Goal: Transaction & Acquisition: Purchase product/service

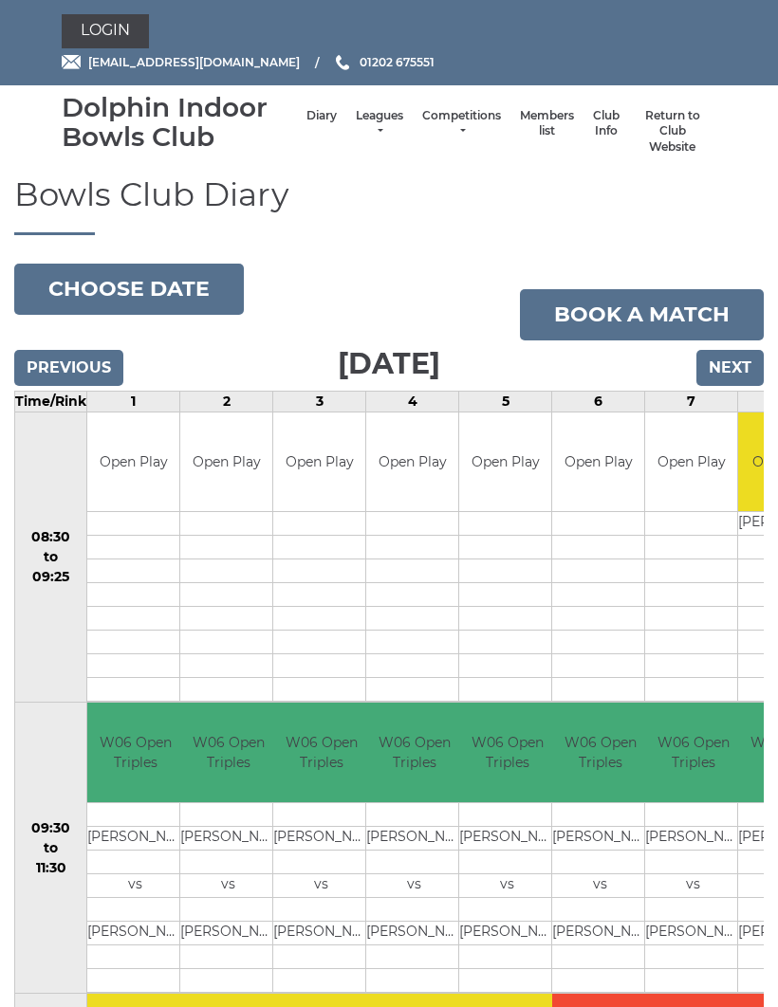
scroll to position [113, 0]
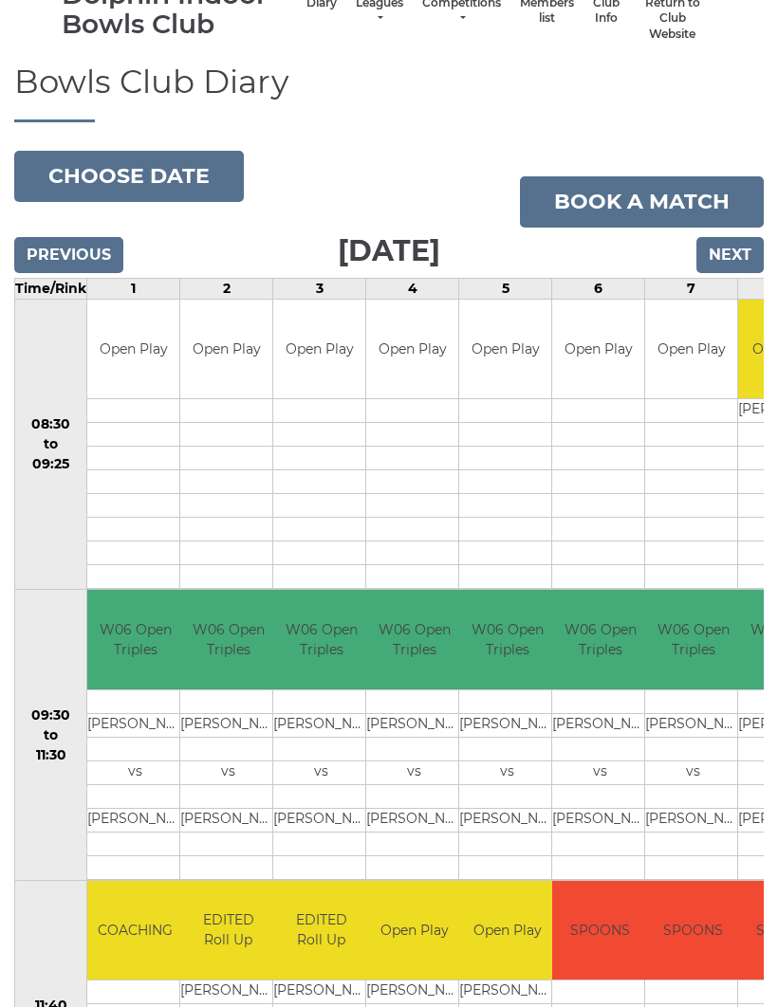
click at [164, 176] on button "Choose date" at bounding box center [129, 176] width 230 height 51
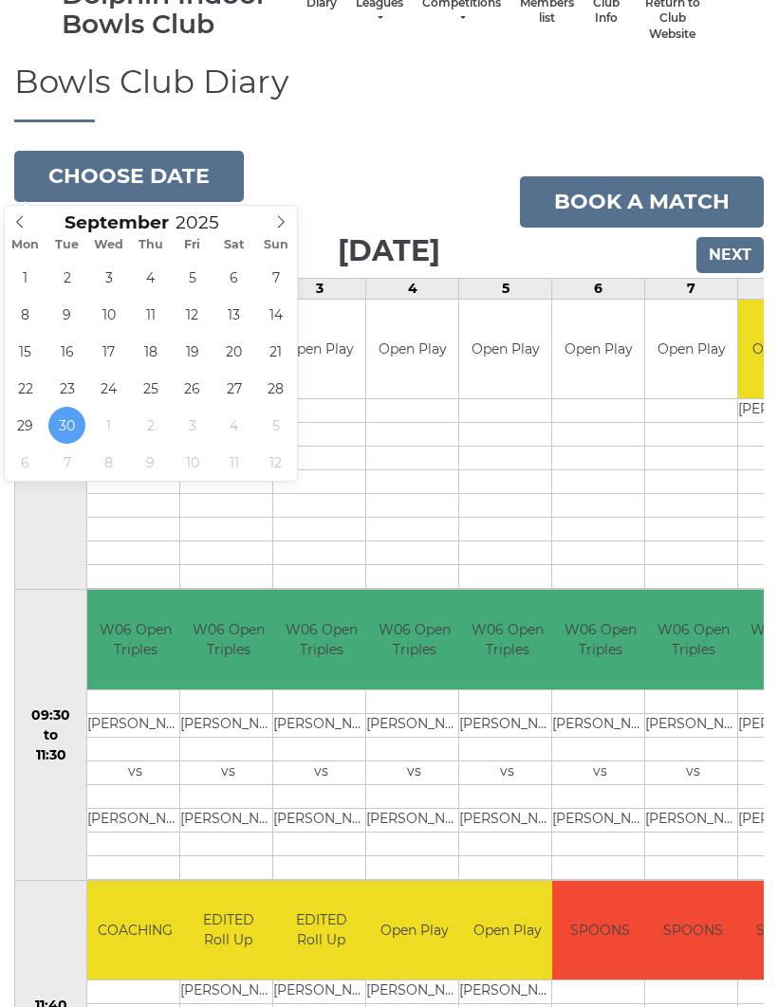
type input "[DATE]"
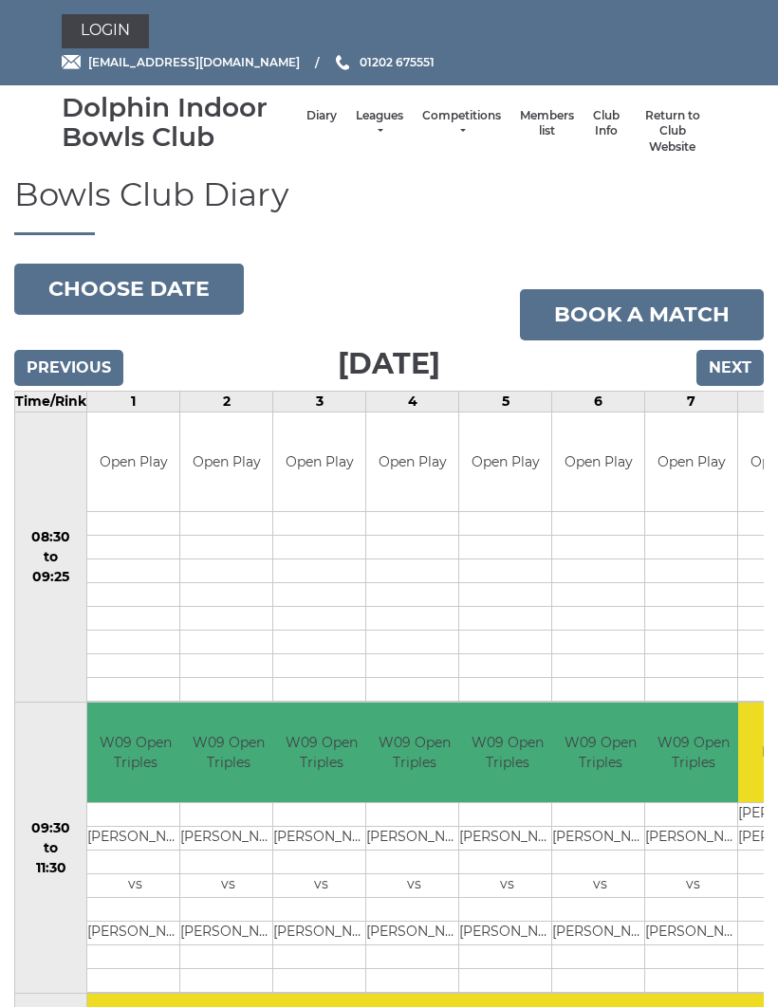
click at [360, 129] on link "Leagues" at bounding box center [379, 123] width 47 height 31
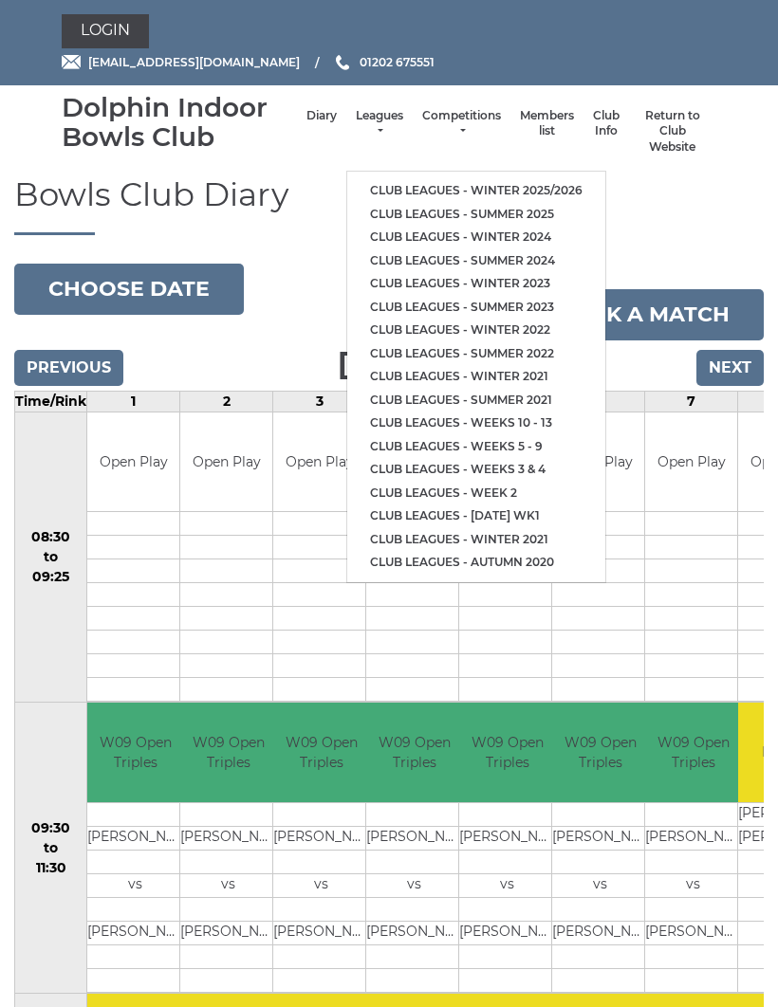
click at [427, 179] on link "Club leagues - Winter 2025/2026" at bounding box center [476, 191] width 258 height 24
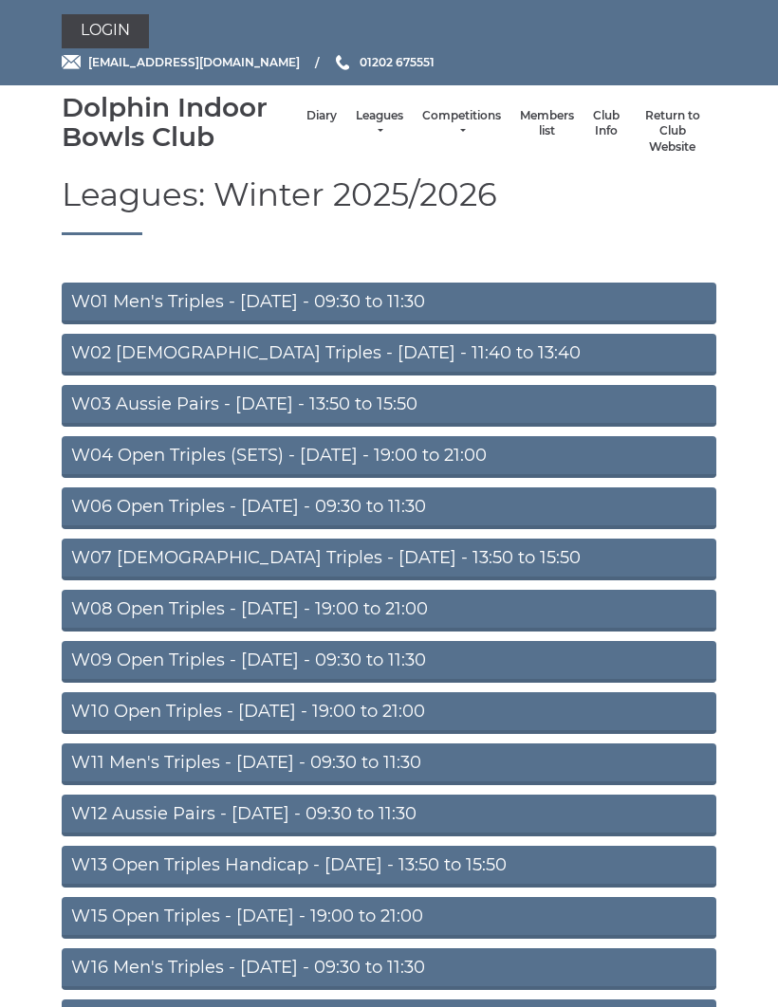
click at [291, 661] on link "W09 Open Triples - Wednesday - 09:30 to 11:30" at bounding box center [389, 662] width 655 height 42
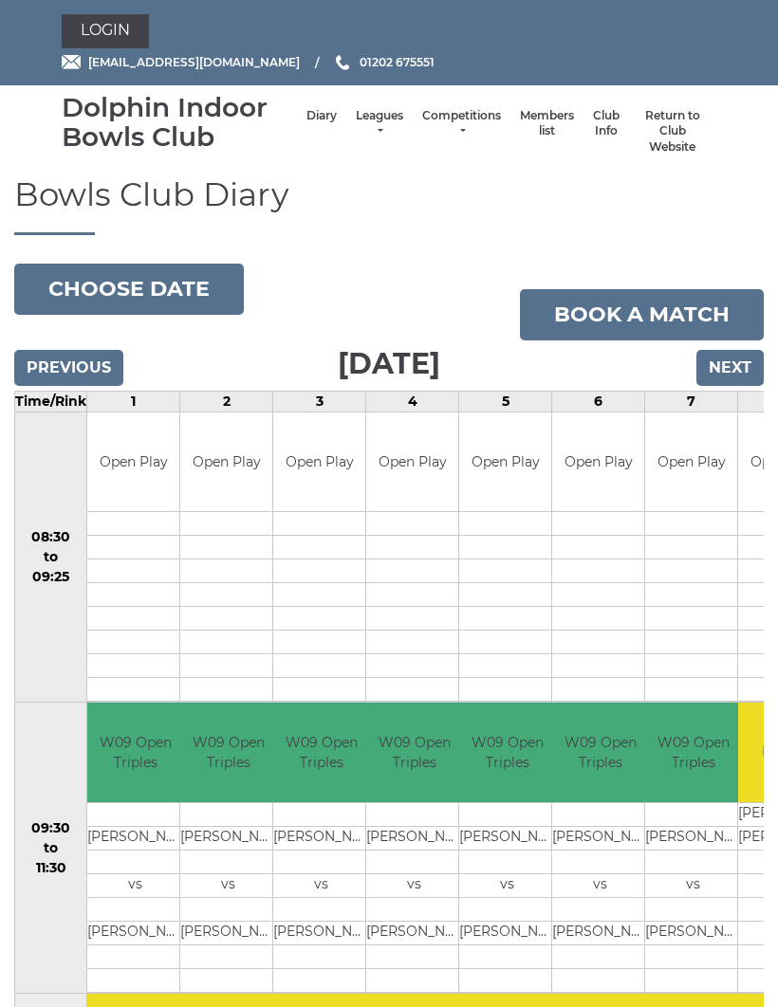
click at [632, 314] on link "Book a match" at bounding box center [642, 314] width 244 height 51
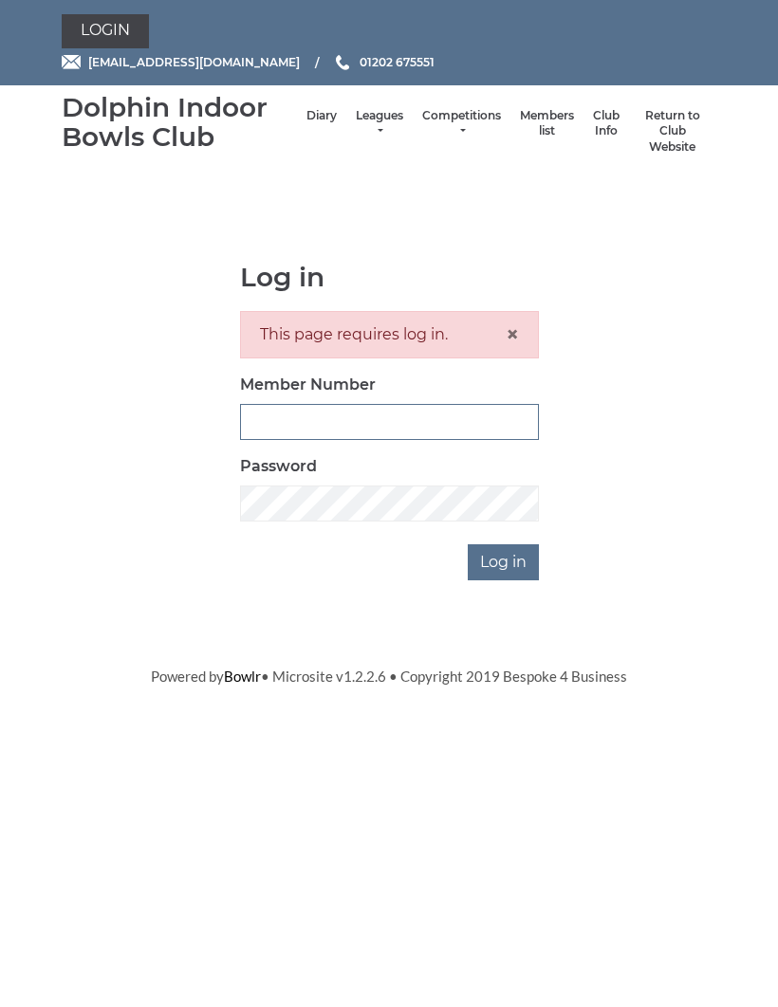
type input "3855"
click at [505, 560] on input "Log in" at bounding box center [503, 563] width 71 height 36
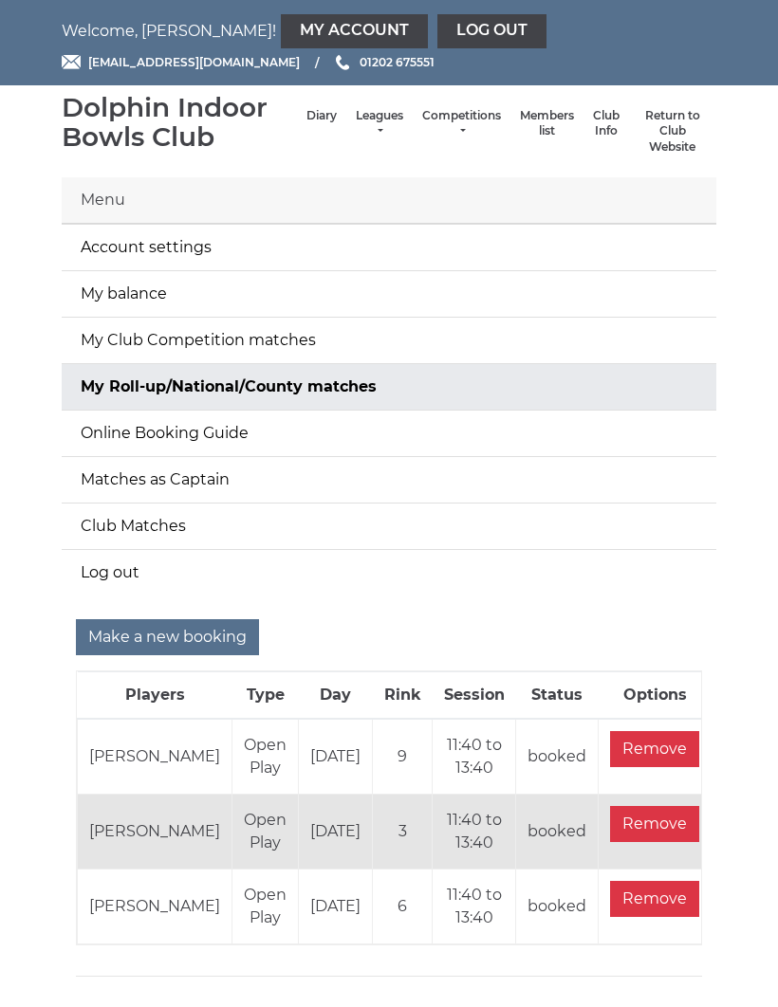
click at [121, 299] on link "My balance" at bounding box center [389, 294] width 655 height 46
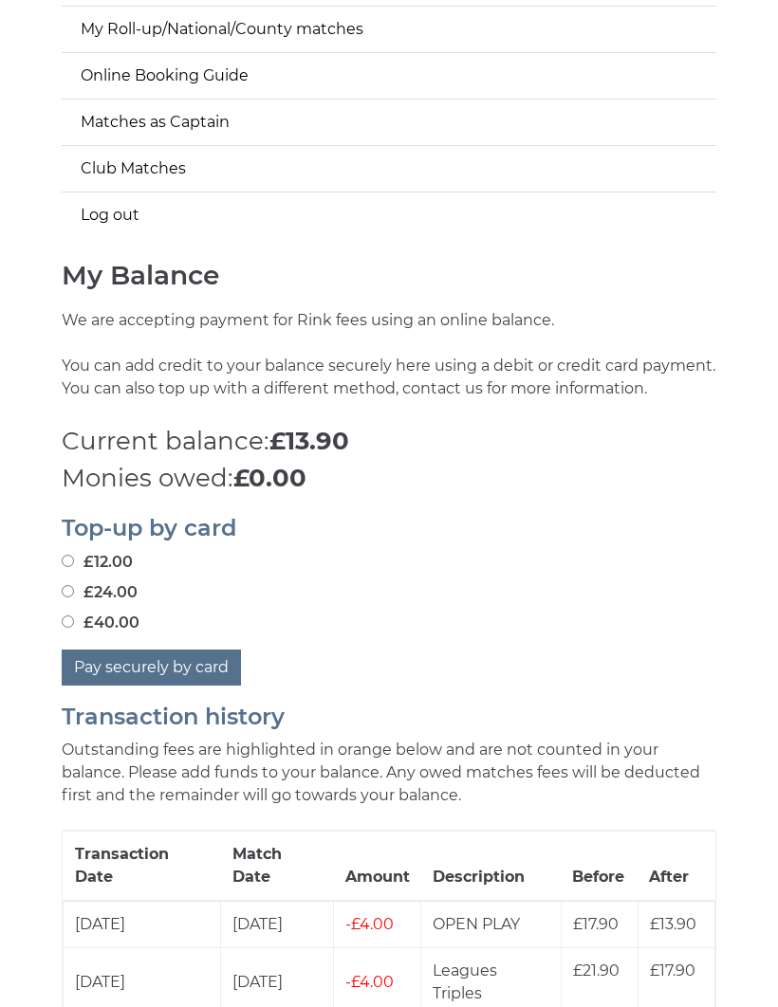
scroll to position [358, 0]
click at [149, 661] on button "Pay securely by card" at bounding box center [151, 668] width 179 height 36
click at [74, 616] on input "£40.00" at bounding box center [68, 622] width 12 height 12
radio input "true"
click at [165, 670] on button "Pay securely by card" at bounding box center [151, 668] width 179 height 36
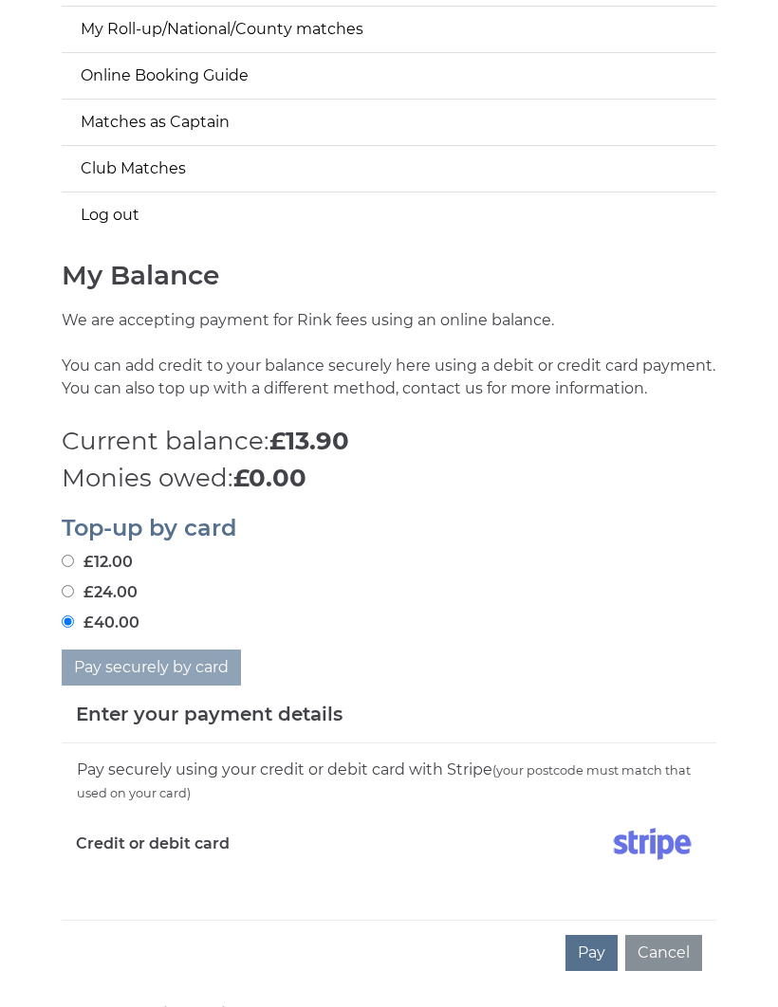
scroll to position [545, 0]
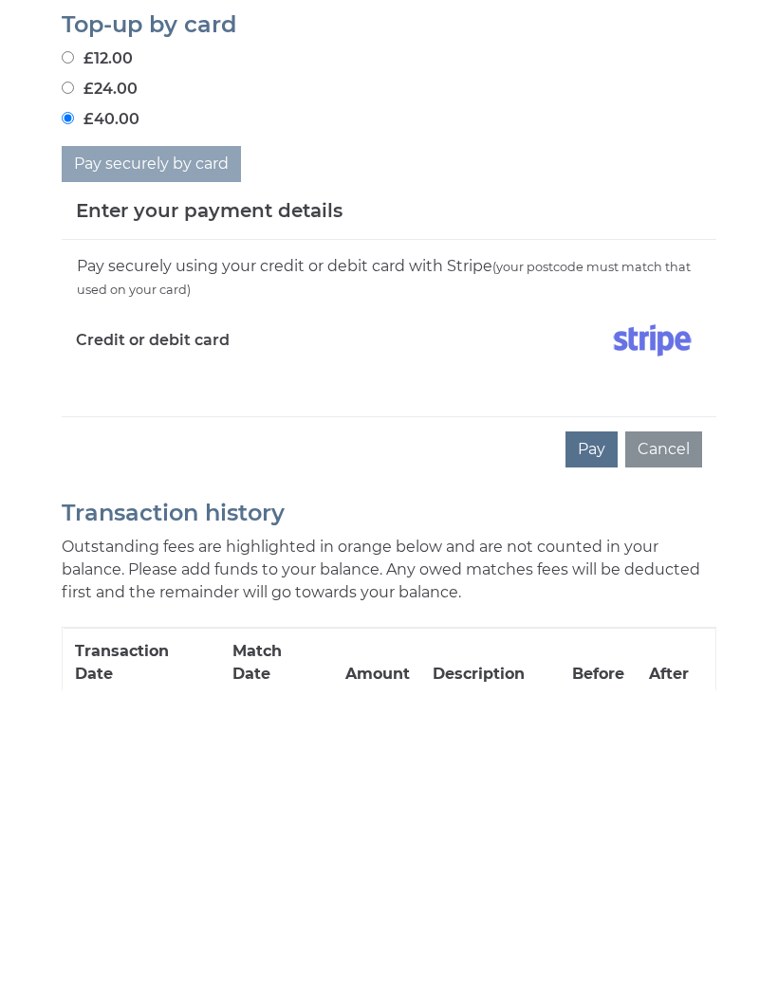
click at [590, 748] on button "Pay" at bounding box center [591, 766] width 52 height 36
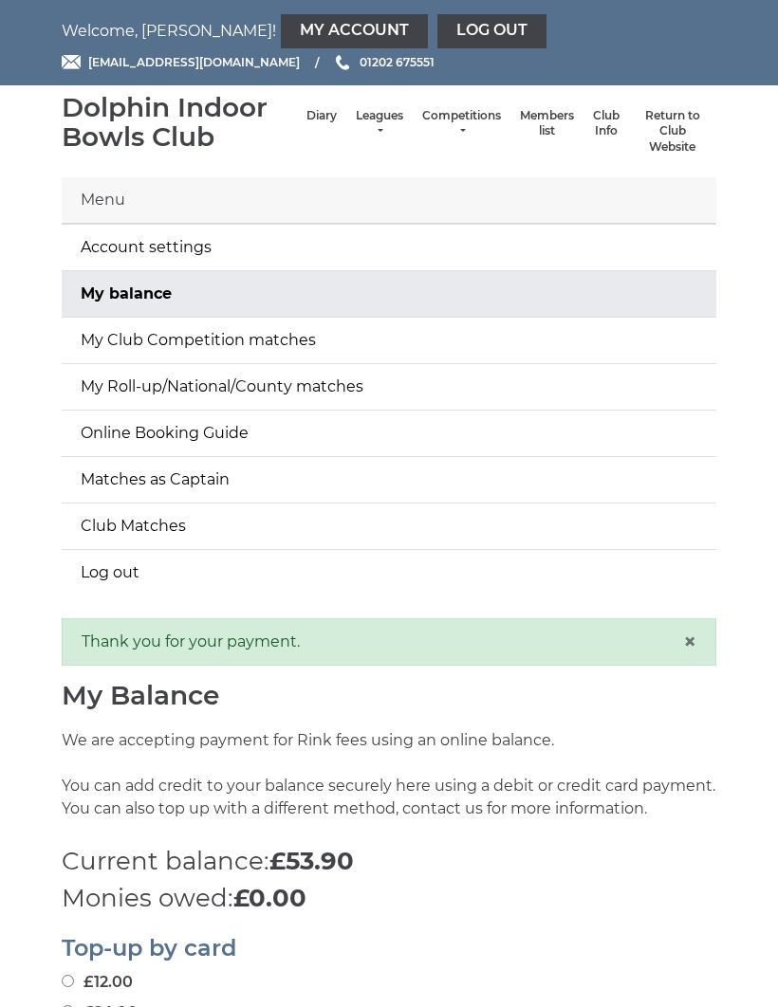
click at [227, 341] on link "My Club Competition matches" at bounding box center [389, 341] width 655 height 46
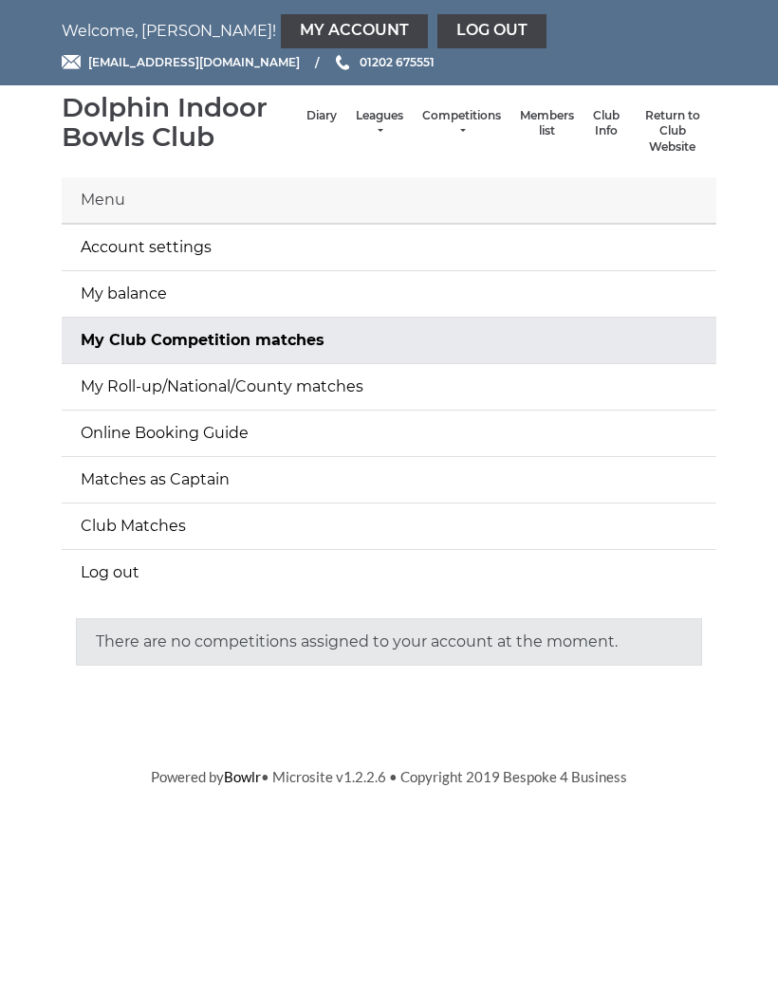
click at [437, 30] on link "Log out" at bounding box center [491, 31] width 109 height 34
